Goal: Task Accomplishment & Management: Complete application form

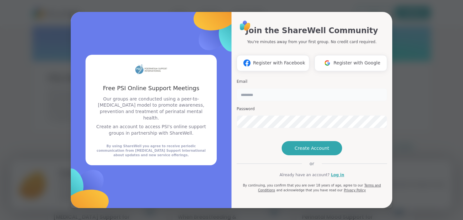
click at [242, 88] on input "email" at bounding box center [312, 94] width 151 height 13
type input "**********"
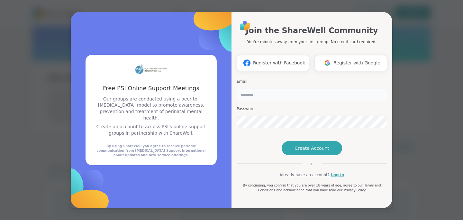
click at [276, 88] on input "email" at bounding box center [312, 94] width 151 height 13
type input "**********"
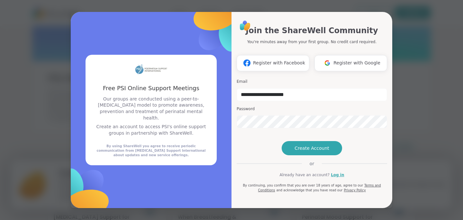
click at [277, 106] on div "Password" at bounding box center [312, 117] width 151 height 22
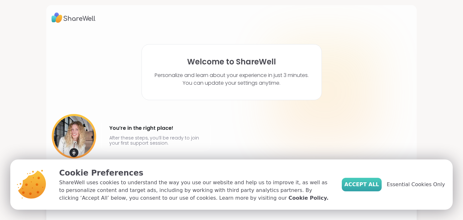
click at [376, 188] on button "Accept All" at bounding box center [362, 185] width 40 height 14
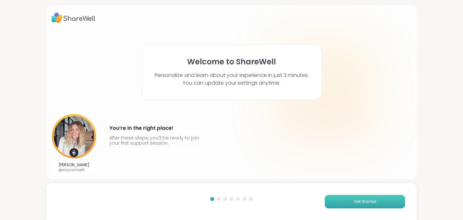
click at [366, 202] on span "Get Started" at bounding box center [365, 202] width 22 height 6
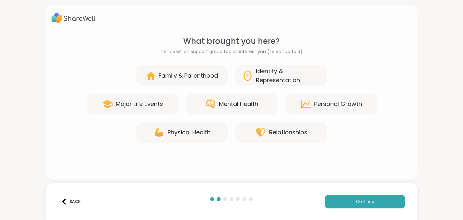
click at [267, 138] on div "Relationships" at bounding box center [282, 132] width 92 height 21
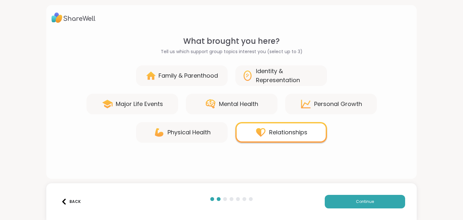
click at [217, 79] on div "Family & Parenthood" at bounding box center [189, 75] width 60 height 9
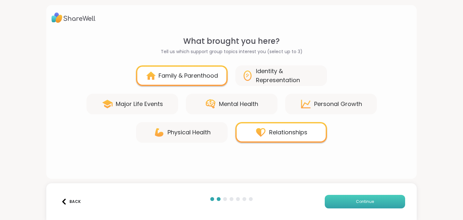
click at [335, 197] on button "Continue" at bounding box center [365, 202] width 80 height 14
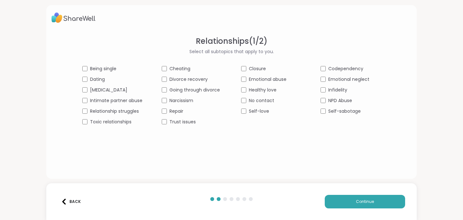
click at [96, 80] on span "Dating" at bounding box center [97, 79] width 15 height 7
click at [175, 113] on span "Repair" at bounding box center [177, 111] width 14 height 7
click at [270, 104] on span "No contact" at bounding box center [261, 100] width 25 height 7
click at [343, 196] on button "Continue" at bounding box center [365, 202] width 80 height 14
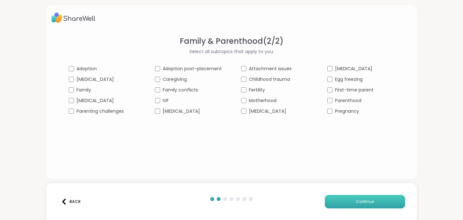
click at [359, 201] on span "Continue" at bounding box center [365, 202] width 18 height 6
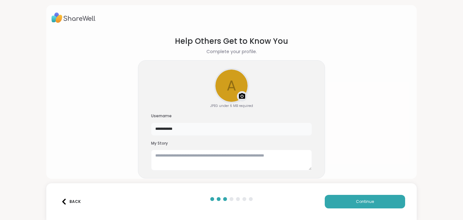
drag, startPoint x: 240, startPoint y: 134, endPoint x: 130, endPoint y: 114, distance: 111.3
click at [130, 114] on section "**********" at bounding box center [231, 106] width 360 height 153
type input "*"
type input "*******"
click at [228, 162] on textarea at bounding box center [231, 160] width 161 height 21
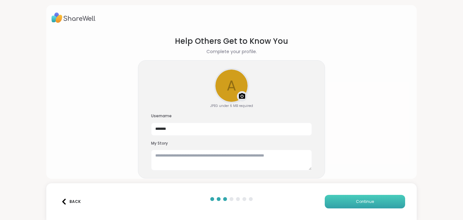
click at [349, 208] on button "Continue" at bounding box center [365, 202] width 80 height 14
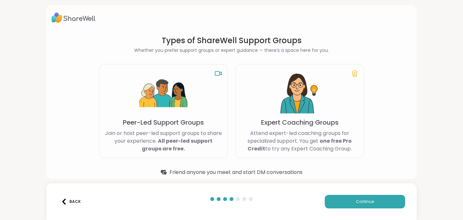
scroll to position [8, 0]
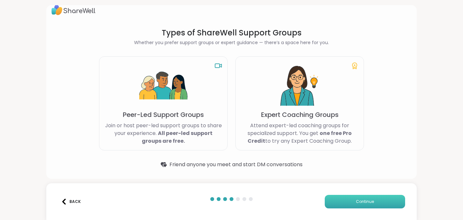
click at [338, 199] on button "Continue" at bounding box center [365, 202] width 80 height 14
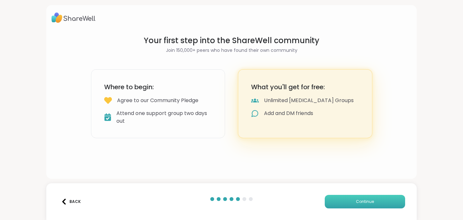
click at [338, 203] on button "Continue" at bounding box center [365, 202] width 80 height 14
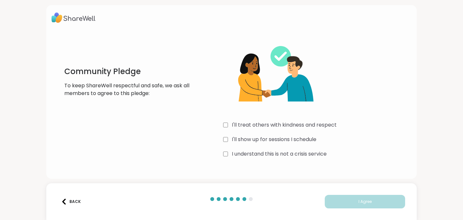
click at [279, 128] on label "I'll treat others with kindness and respect" at bounding box center [284, 125] width 105 height 8
click at [279, 138] on label "I'll show up for sessions I schedule" at bounding box center [274, 139] width 85 height 8
click at [280, 155] on label "I understand this is not a crisis service" at bounding box center [279, 154] width 95 height 8
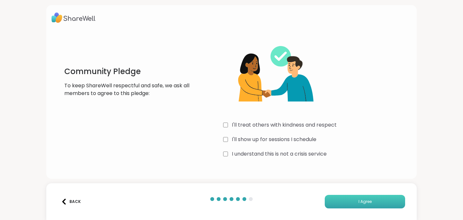
click at [347, 204] on button "I Agree" at bounding box center [365, 202] width 80 height 14
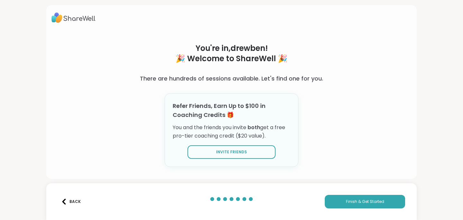
scroll to position [6, 0]
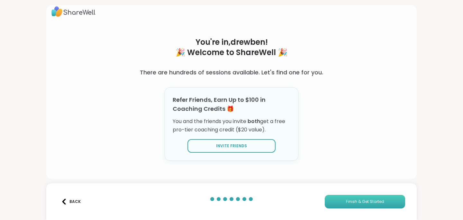
click at [351, 204] on button "Finish & Get Started" at bounding box center [365, 202] width 80 height 14
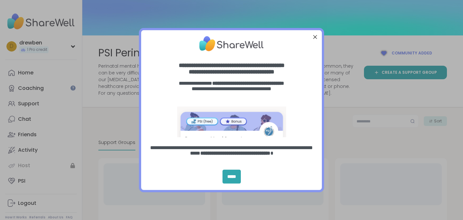
click at [313, 37] on div at bounding box center [315, 36] width 8 height 8
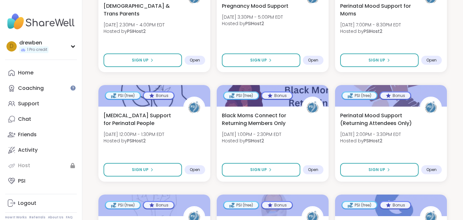
scroll to position [729, 0]
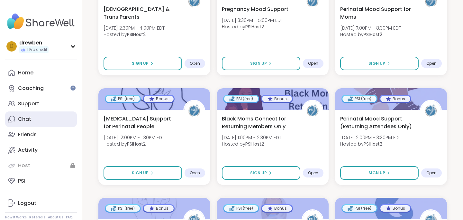
click at [58, 120] on link "Chat" at bounding box center [41, 118] width 72 height 15
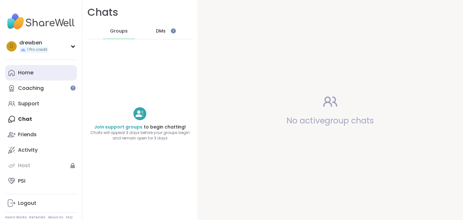
click at [38, 79] on link "Home" at bounding box center [41, 72] width 72 height 15
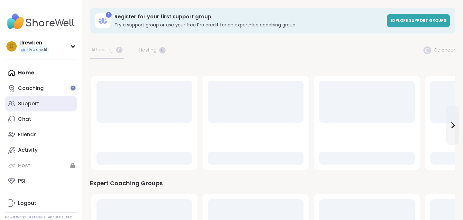
click at [44, 102] on link "Support" at bounding box center [41, 103] width 72 height 15
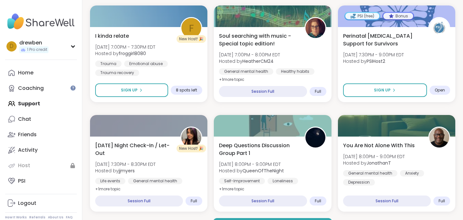
scroll to position [1231, 0]
